Goal: Navigation & Orientation: Find specific page/section

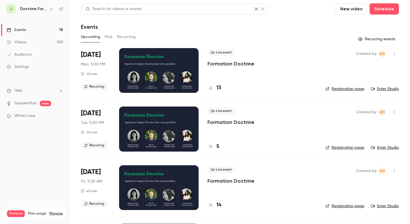
click at [40, 42] on link "Videos 108" at bounding box center [35, 42] width 70 height 12
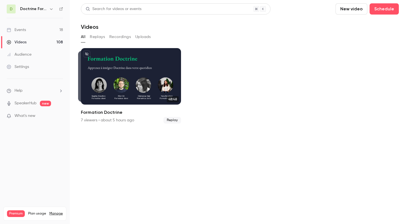
click at [97, 35] on button "Replays" at bounding box center [97, 36] width 15 height 9
click at [115, 36] on button "Recordings" at bounding box center [119, 36] width 21 height 9
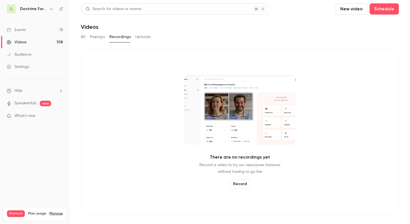
click at [137, 38] on button "Uploads" at bounding box center [143, 36] width 16 height 9
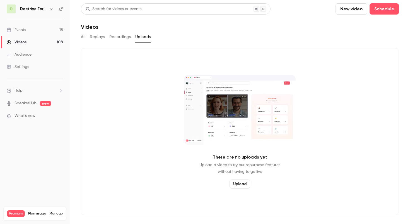
click at [32, 29] on link "Events 18" at bounding box center [35, 30] width 70 height 12
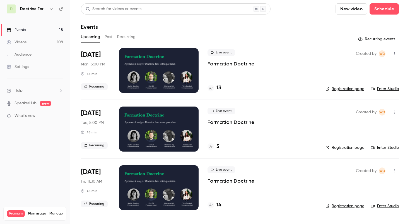
click at [38, 8] on h6 "Doctrine Formation Avocats" at bounding box center [33, 9] width 27 height 6
click at [51, 8] on icon "button" at bounding box center [51, 9] width 4 height 4
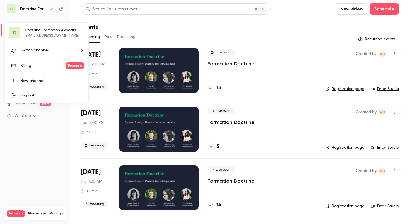
click at [52, 52] on div "Switch channel 7" at bounding box center [48, 50] width 57 height 6
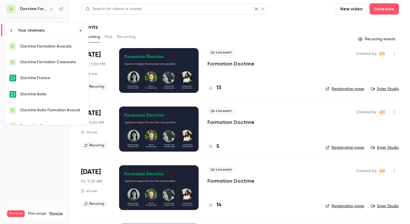
scroll to position [25, 0]
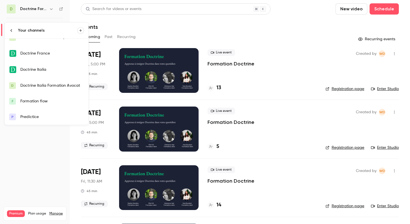
click at [39, 113] on link "P Predictice" at bounding box center [47, 117] width 84 height 16
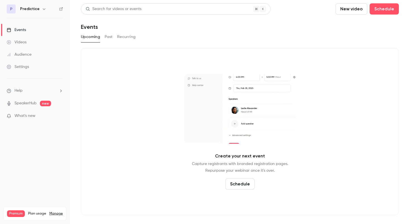
click at [106, 37] on button "Past" at bounding box center [109, 36] width 8 height 9
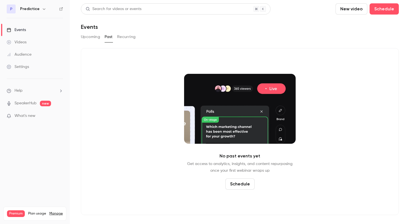
click at [128, 37] on button "Recurring" at bounding box center [126, 36] width 19 height 9
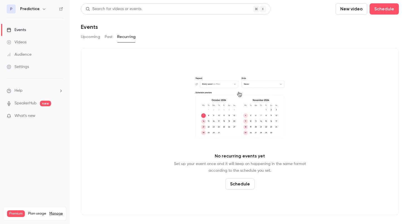
click at [112, 37] on button "Past" at bounding box center [109, 36] width 8 height 9
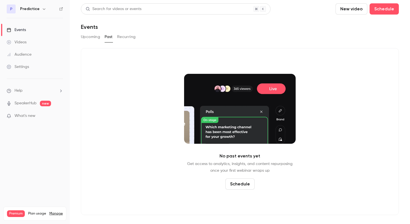
click at [89, 39] on button "Upcoming" at bounding box center [90, 36] width 19 height 9
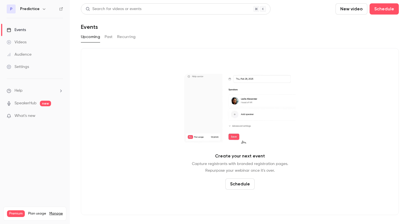
click at [159, 108] on div "Create your next event Capture registrants with branded registration pages. Rep…" at bounding box center [240, 131] width 318 height 167
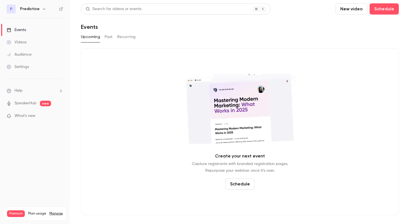
click at [30, 10] on h6 "Predictice" at bounding box center [30, 9] width 20 height 6
